Goal: Task Accomplishment & Management: Manage account settings

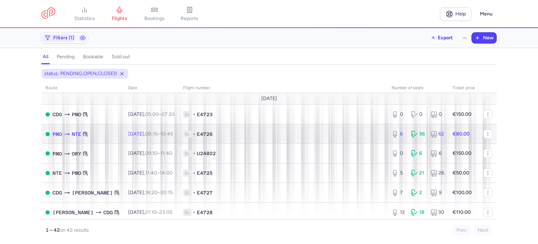
click at [267, 133] on span "1L • E4726" at bounding box center [283, 133] width 200 height 7
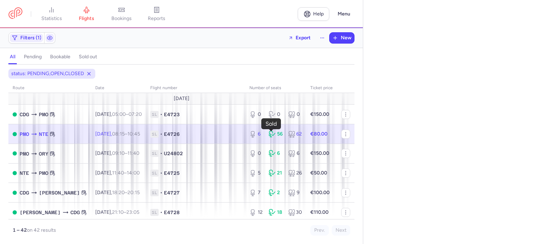
select select "hours"
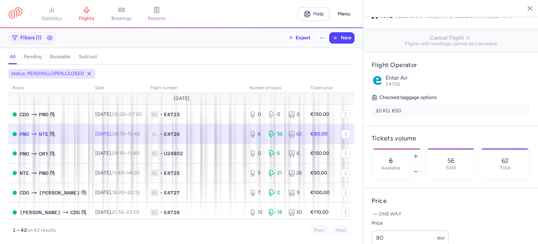
scroll to position [140, 0]
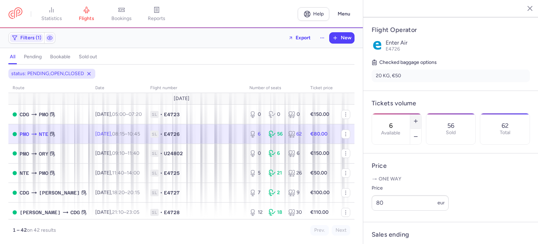
click at [419, 118] on icon "button" at bounding box center [416, 121] width 6 height 6
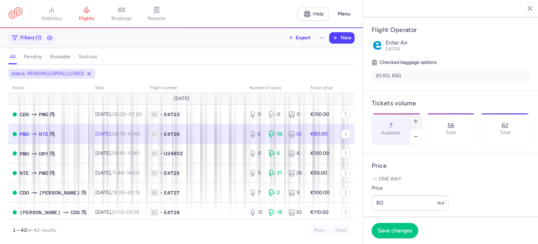
click at [419, 118] on icon "button" at bounding box center [416, 121] width 6 height 6
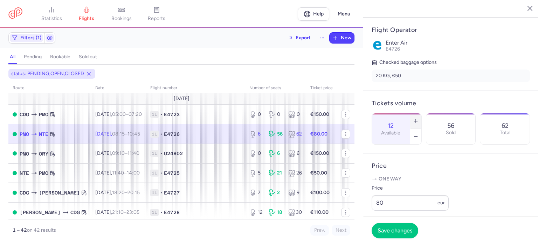
click at [419, 118] on icon "button" at bounding box center [416, 121] width 6 height 6
click at [399, 228] on span "Save changes" at bounding box center [395, 230] width 35 height 6
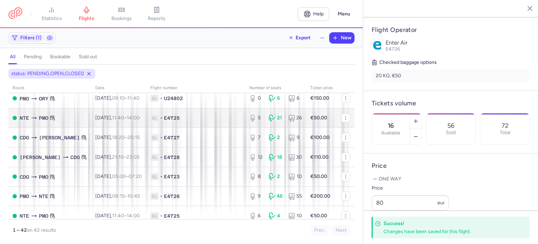
scroll to position [70, 0]
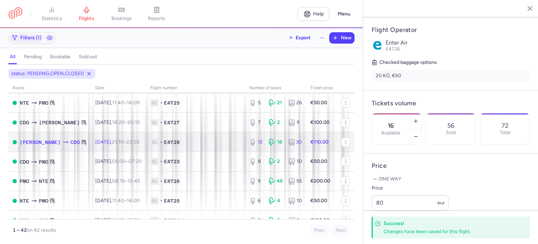
click at [210, 144] on span "1L • E4728" at bounding box center [195, 141] width 91 height 7
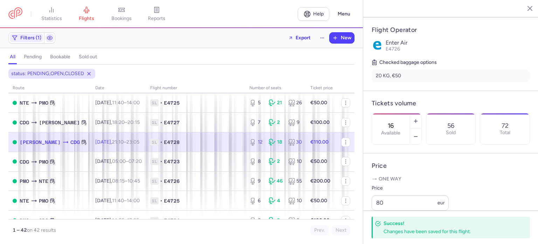
type input "12"
type input "2"
select select "days"
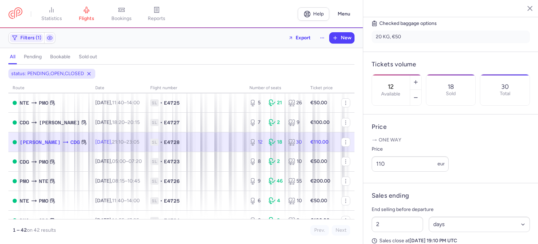
scroll to position [210, 0]
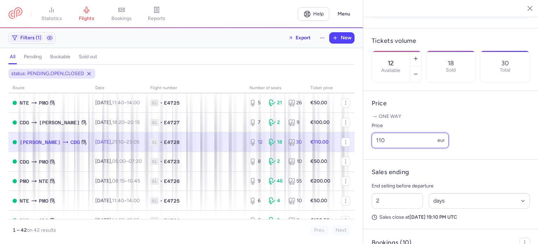
drag, startPoint x: 392, startPoint y: 141, endPoint x: 372, endPoint y: 137, distance: 20.4
click at [372, 137] on input "110" at bounding box center [410, 139] width 77 height 15
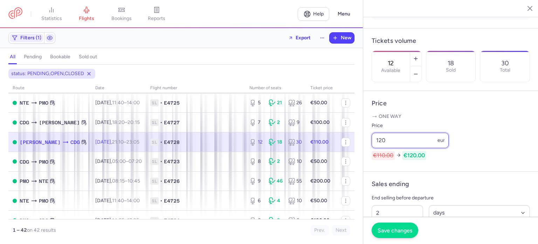
type input "120"
click at [394, 230] on span "Save changes" at bounding box center [395, 230] width 35 height 6
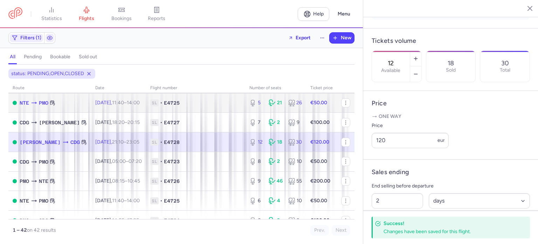
click at [150, 105] on span "1L" at bounding box center [154, 102] width 8 height 7
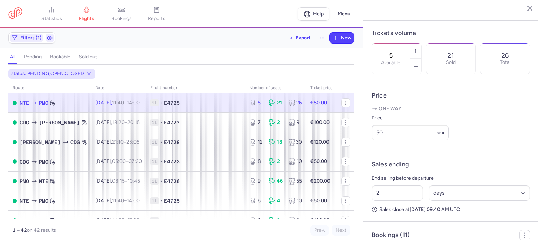
click at [164, 102] on span "E4725" at bounding box center [172, 102] width 16 height 7
click at [150, 105] on span "1L" at bounding box center [154, 102] width 8 height 7
click at [53, 104] on icon at bounding box center [53, 103] width 6 height 6
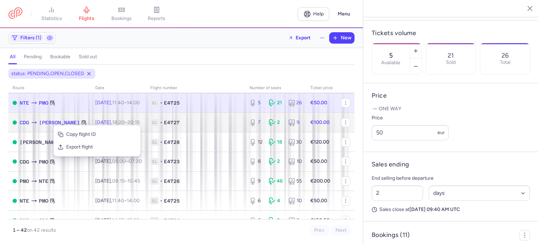
click at [184, 126] on span "1L • E4727" at bounding box center [195, 122] width 91 height 7
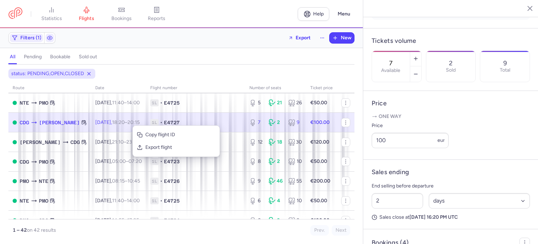
click at [177, 122] on span "1L • E4727" at bounding box center [195, 122] width 91 height 7
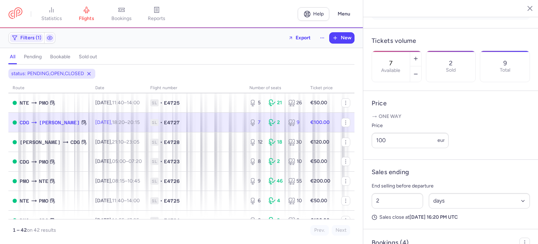
click at [150, 124] on span "1L" at bounding box center [154, 122] width 8 height 7
click at [150, 125] on span "1L" at bounding box center [154, 122] width 8 height 7
drag, startPoint x: 132, startPoint y: 125, endPoint x: 137, endPoint y: 125, distance: 4.6
click at [150, 125] on span "1L" at bounding box center [154, 122] width 8 height 7
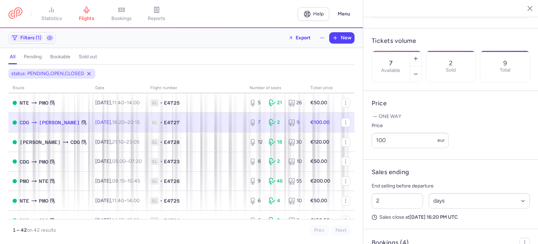
click at [172, 123] on span "1L • E4727" at bounding box center [195, 122] width 91 height 7
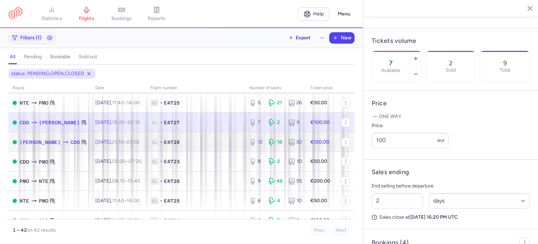
click at [172, 145] on span "1L • E4728" at bounding box center [195, 141] width 91 height 7
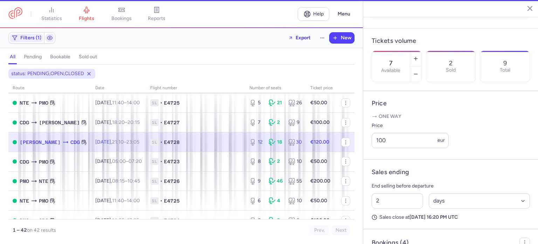
type input "12"
